Goal: Navigation & Orientation: Find specific page/section

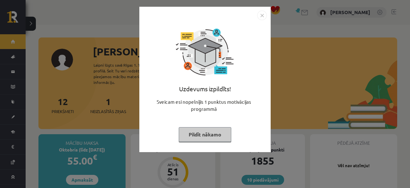
click at [214, 129] on button "Pildīt nākamo" at bounding box center [205, 134] width 53 height 15
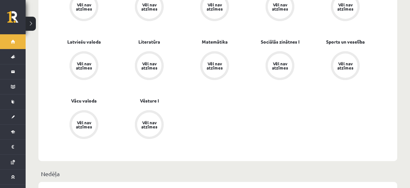
scroll to position [267, 0]
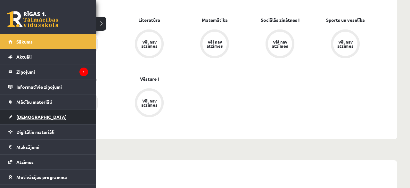
click at [19, 115] on span "[DEMOGRAPHIC_DATA]" at bounding box center [41, 117] width 50 height 6
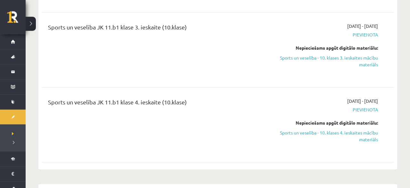
scroll to position [2301, 0]
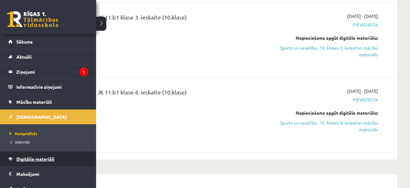
click at [25, 159] on span "Digitālie materiāli" at bounding box center [35, 159] width 38 height 6
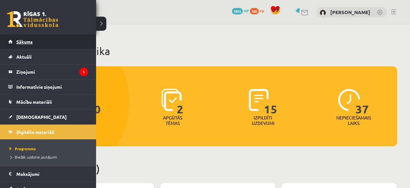
click at [13, 47] on link "Sākums" at bounding box center [48, 41] width 80 height 15
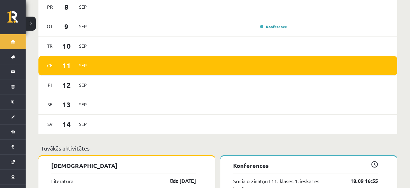
scroll to position [433, 0]
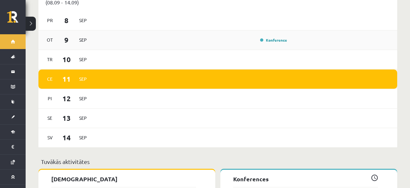
click at [269, 40] on div "Ot 9 Sep Konference" at bounding box center [217, 40] width 359 height 20
click at [268, 38] on link "Konference" at bounding box center [273, 40] width 27 height 5
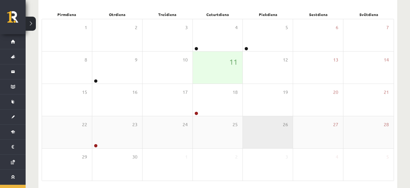
scroll to position [100, 0]
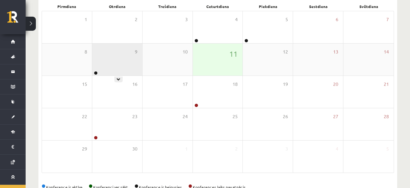
click at [131, 68] on div "9" at bounding box center [117, 60] width 50 height 32
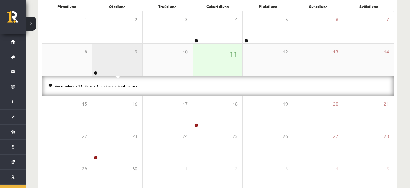
click at [131, 68] on div "9" at bounding box center [117, 60] width 50 height 32
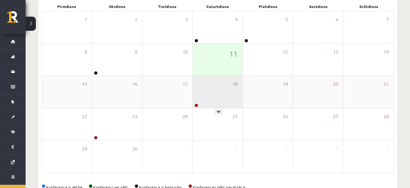
click at [216, 93] on div "18" at bounding box center [218, 92] width 50 height 32
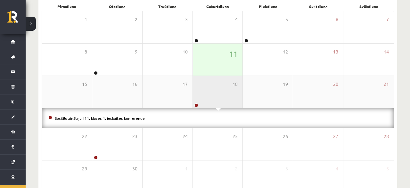
click at [216, 93] on div "18" at bounding box center [218, 92] width 50 height 32
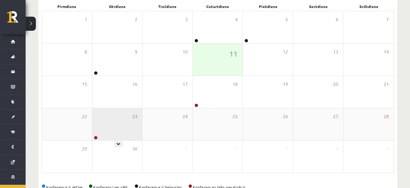
click at [118, 125] on div "23" at bounding box center [117, 124] width 50 height 32
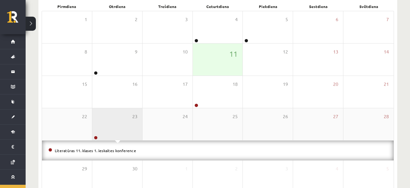
click at [118, 125] on div "23" at bounding box center [117, 124] width 50 height 32
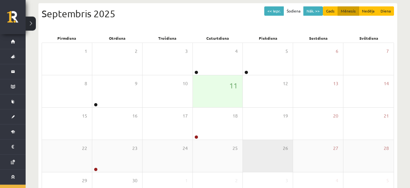
scroll to position [17, 0]
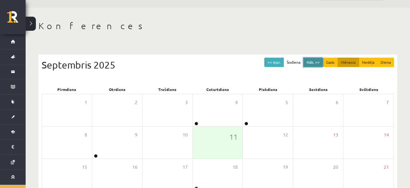
click at [315, 62] on button "Nāk. >>" at bounding box center [314, 62] width 20 height 9
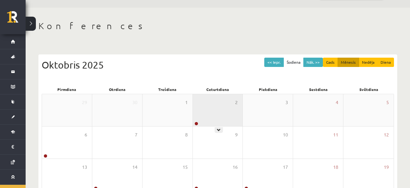
click at [204, 103] on div "2" at bounding box center [218, 110] width 50 height 32
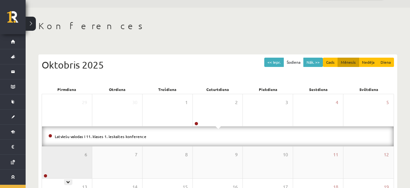
click at [61, 156] on div "6" at bounding box center [67, 163] width 50 height 32
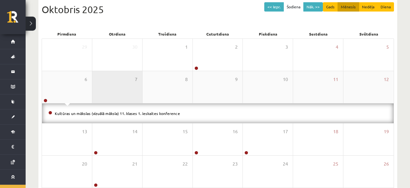
scroll to position [84, 0]
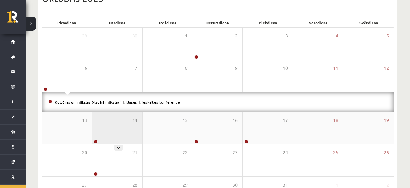
click at [125, 141] on div "14" at bounding box center [117, 128] width 50 height 32
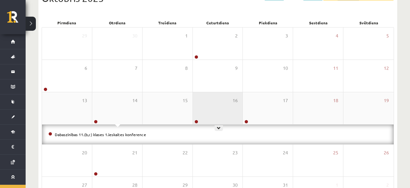
click at [243, 105] on div "16" at bounding box center [218, 108] width 50 height 32
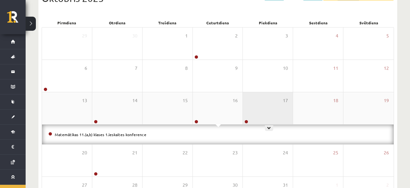
click at [252, 101] on div "17" at bounding box center [268, 108] width 50 height 32
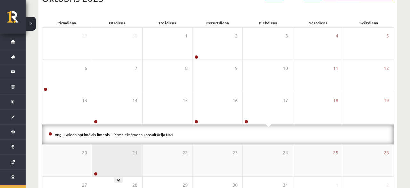
click at [120, 150] on div "21" at bounding box center [117, 161] width 50 height 32
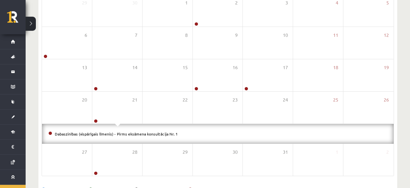
scroll to position [117, 0]
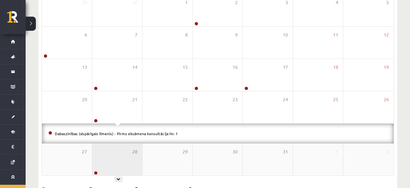
click at [121, 148] on div "28" at bounding box center [117, 160] width 50 height 32
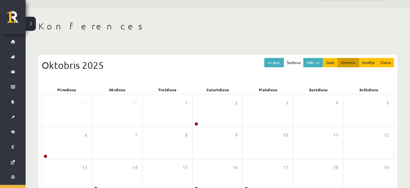
scroll to position [4, 0]
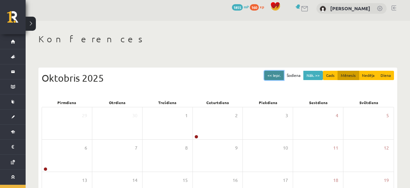
click at [270, 74] on button "<< Iepr." at bounding box center [275, 75] width 20 height 9
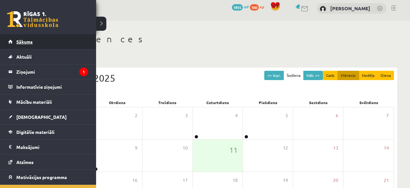
click at [26, 45] on link "Sākums" at bounding box center [48, 41] width 80 height 15
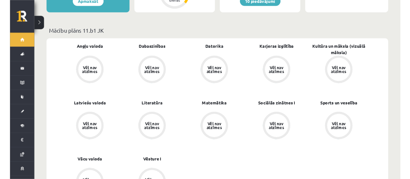
scroll to position [200, 0]
